Goal: Check status: Check status

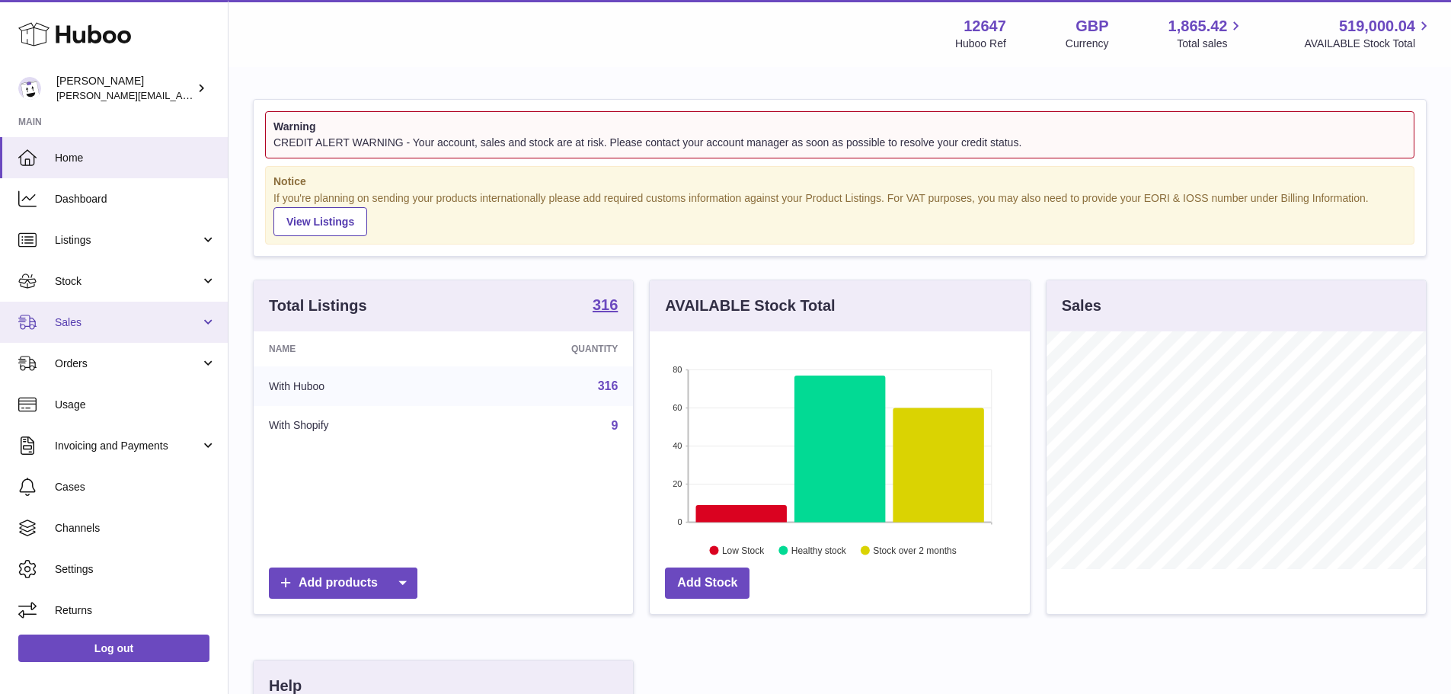
scroll to position [238, 380]
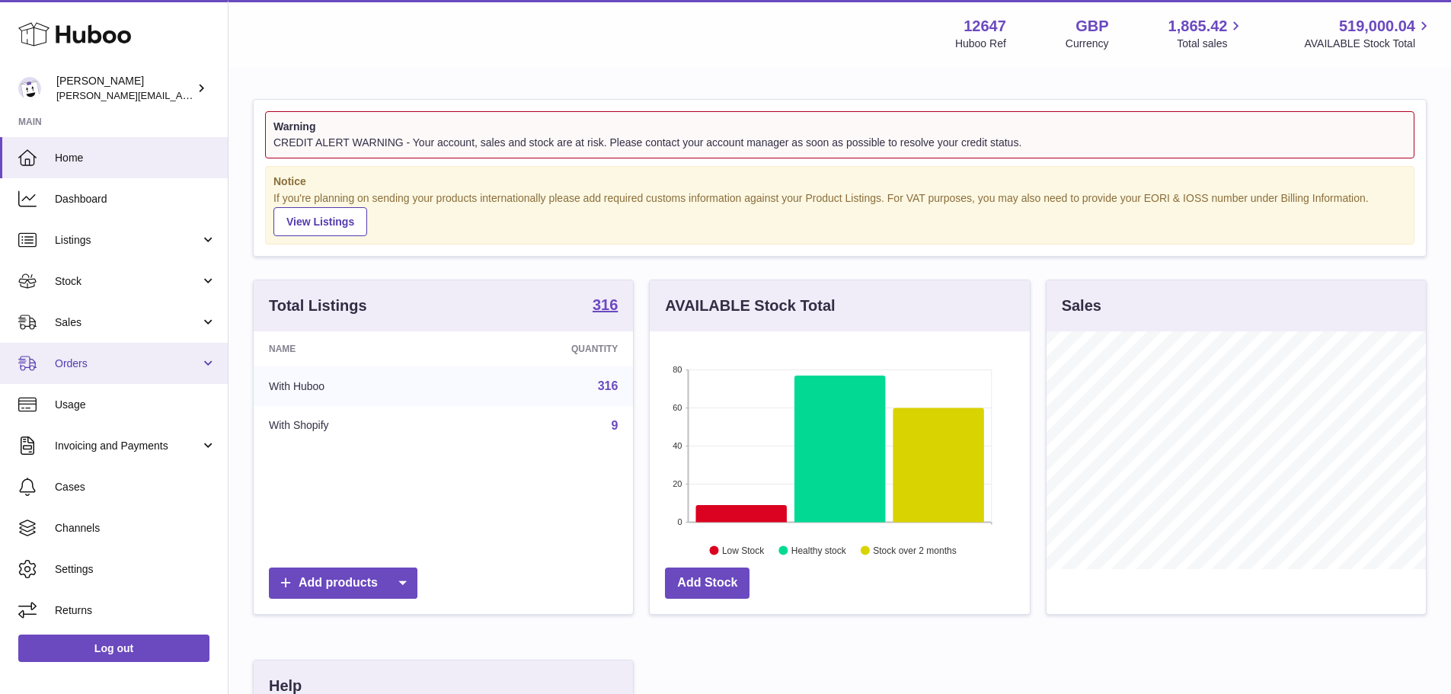
click at [161, 356] on span "Orders" at bounding box center [127, 363] width 145 height 14
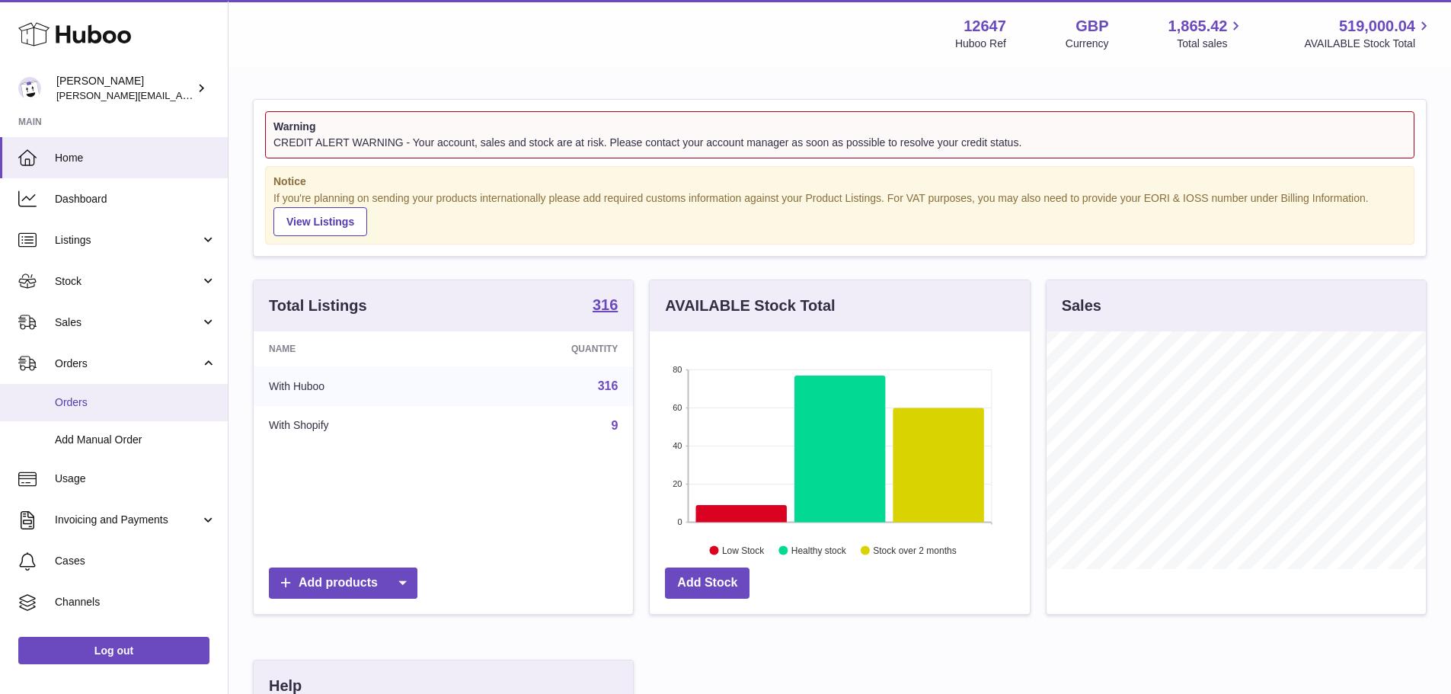
click at [162, 404] on span "Orders" at bounding box center [135, 402] width 161 height 14
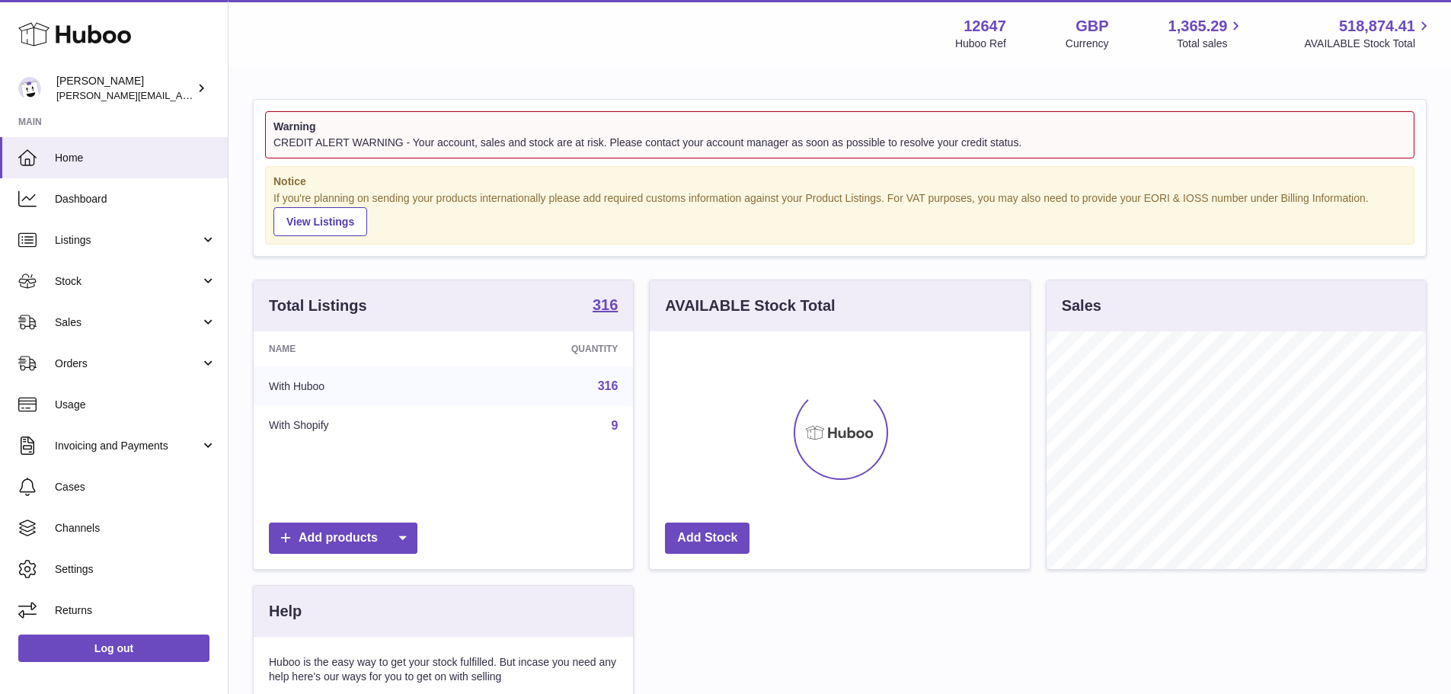
scroll to position [238, 380]
click at [137, 359] on span "Orders" at bounding box center [127, 363] width 145 height 14
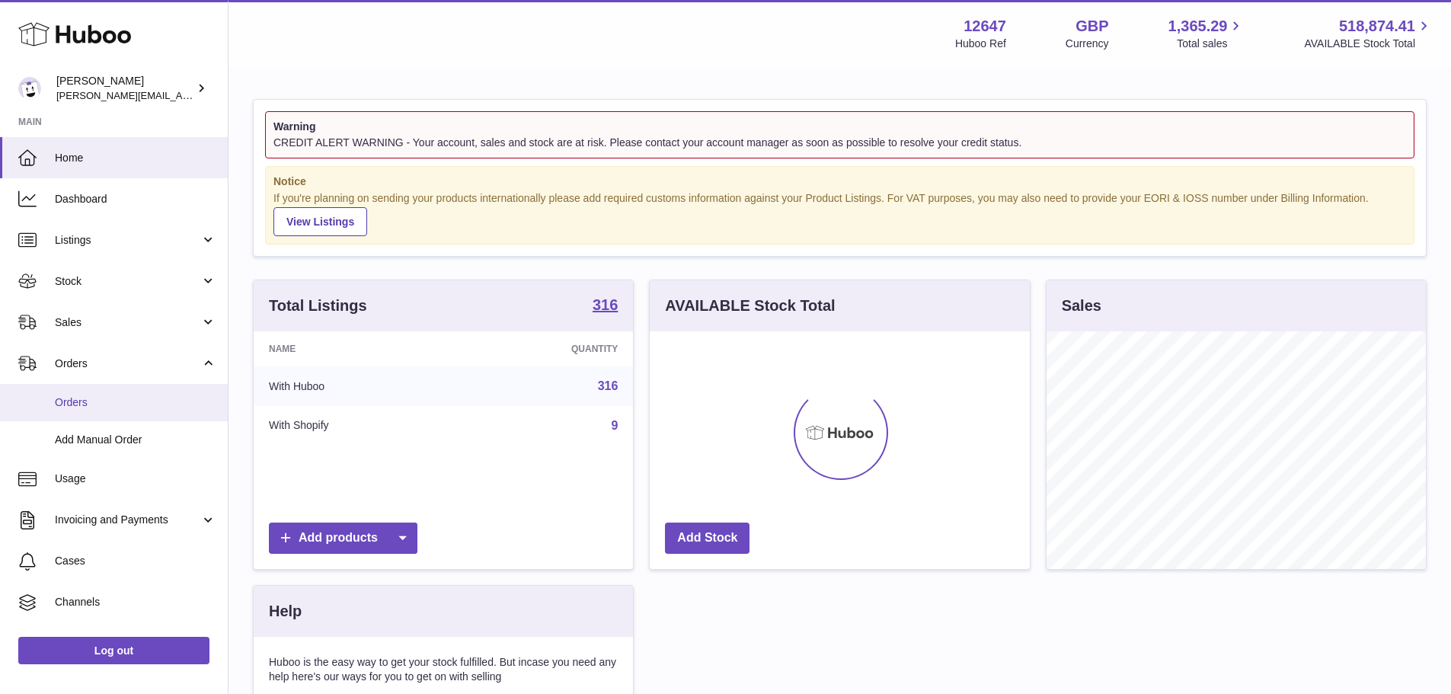
click at [132, 395] on span "Orders" at bounding box center [135, 402] width 161 height 14
